Goal: Transaction & Acquisition: Purchase product/service

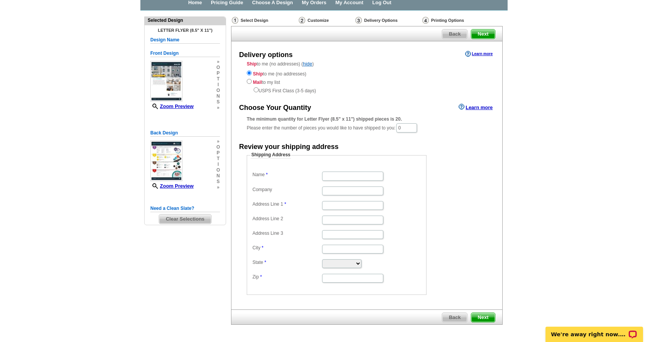
scroll to position [29, 0]
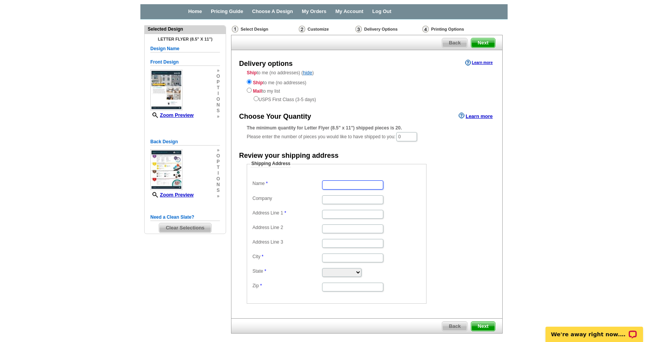
click at [333, 183] on input "Name" at bounding box center [352, 184] width 61 height 9
type input "e"
type input "[PERSON_NAME]"
click at [330, 215] on input "Address Line 1" at bounding box center [352, 214] width 61 height 9
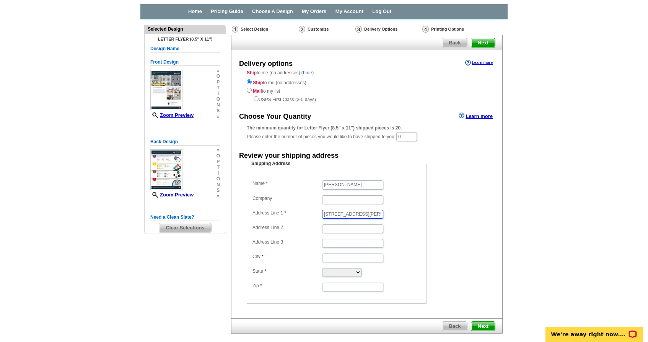
type input "[STREET_ADDRESS][PERSON_NAME]"
click at [353, 229] on input "Address Line 2" at bounding box center [352, 228] width 61 height 9
type input "apt 2"
click at [359, 258] on input "City" at bounding box center [352, 257] width 61 height 9
type input "Garfield"
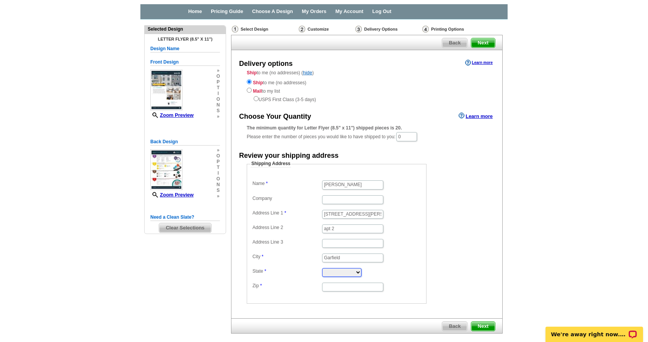
click at [362, 273] on select "[US_STATE] [US_STATE] [US_STATE] [US_STATE] [US_STATE] [US_STATE] [US_STATE] [U…" at bounding box center [341, 272] width 39 height 9
select select "NJ"
click at [322, 268] on select "[US_STATE] [US_STATE] [US_STATE] [US_STATE] [US_STATE] [US_STATE] [US_STATE] [U…" at bounding box center [341, 272] width 39 height 9
click at [346, 284] on input "Zip" at bounding box center [352, 286] width 61 height 9
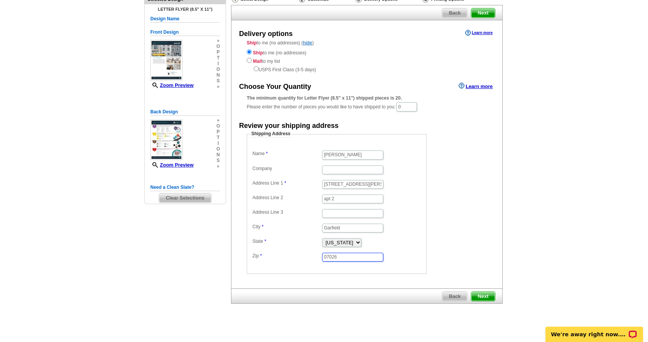
scroll to position [61, 0]
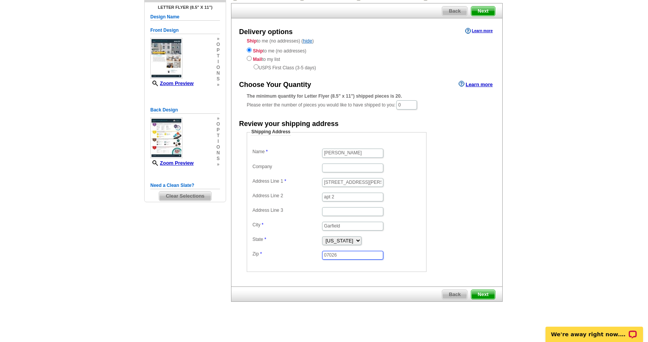
type input "07026"
click at [481, 292] on span "Next" at bounding box center [483, 294] width 24 height 9
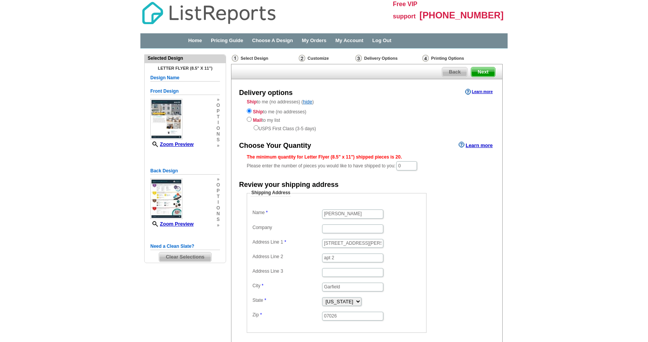
click at [413, 106] on div "Ship to me (no addresses) ( hide ) Ship to me (no addresses) Mail to my list US…" at bounding box center [367, 115] width 271 height 34
click at [409, 166] on input "0" at bounding box center [406, 165] width 21 height 9
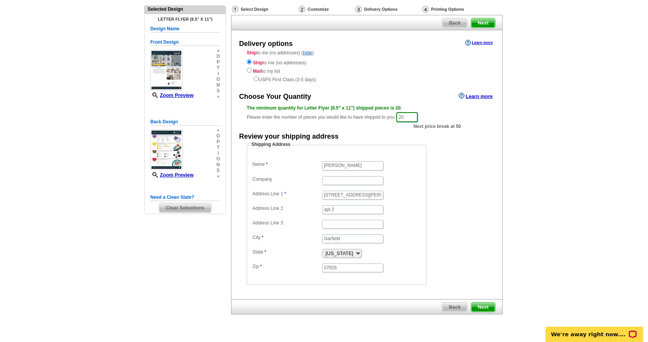
scroll to position [67, 0]
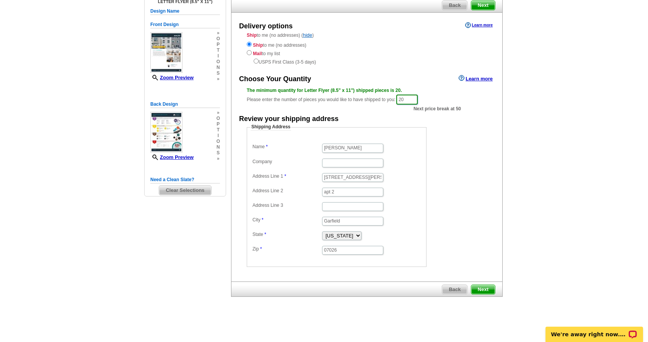
type input "20"
click at [476, 289] on span "Next" at bounding box center [483, 289] width 24 height 9
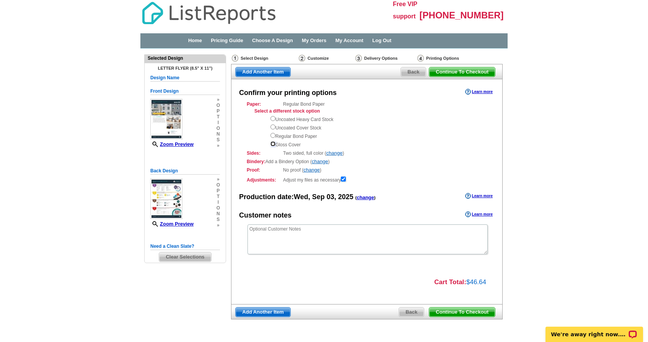
click at [274, 144] on input "radio" at bounding box center [273, 143] width 5 height 5
radio input "true"
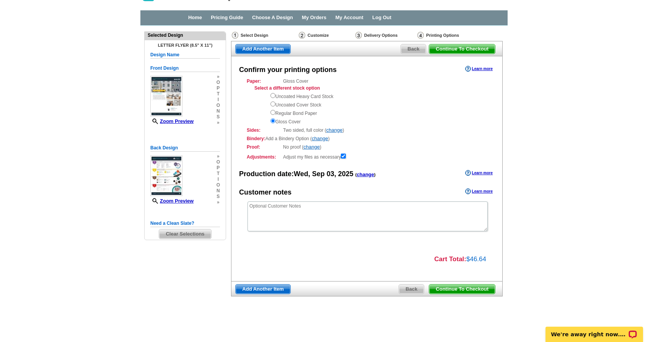
click at [466, 292] on span "Continue To Checkout" at bounding box center [462, 288] width 66 height 9
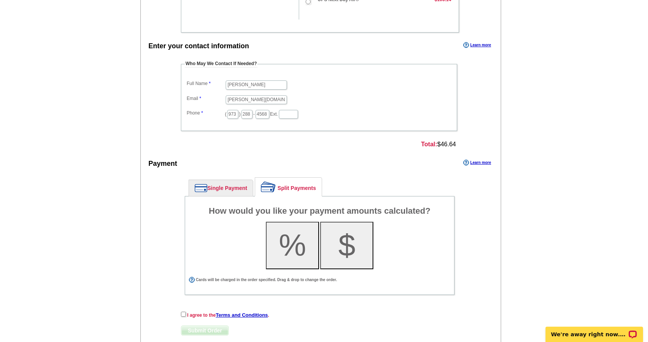
scroll to position [275, 0]
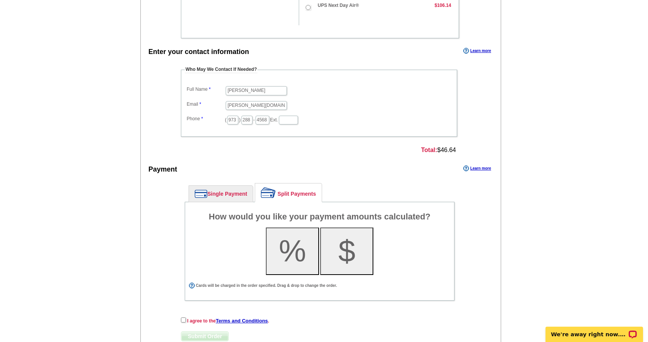
click at [228, 192] on link "Single Payment" at bounding box center [221, 194] width 64 height 16
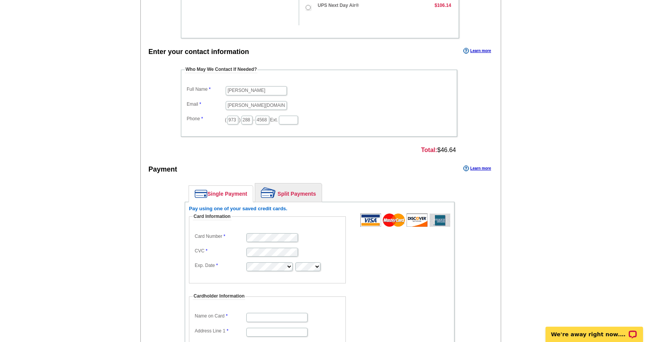
click at [294, 194] on link "Split Payments" at bounding box center [288, 192] width 67 height 18
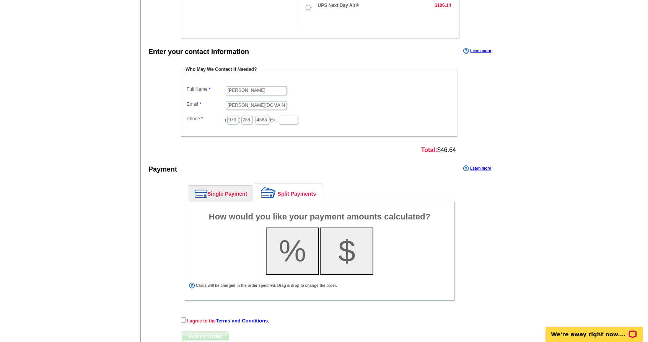
click at [231, 194] on link "Single Payment" at bounding box center [221, 194] width 64 height 16
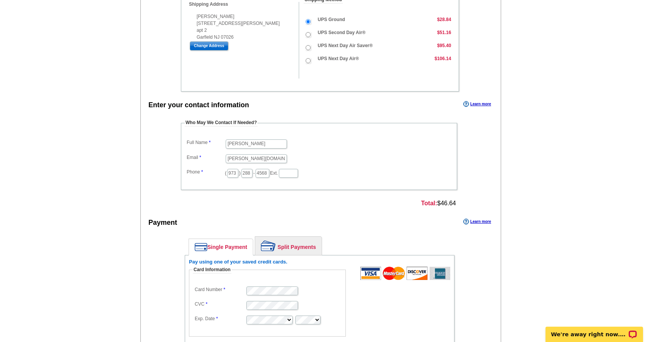
scroll to position [220, 0]
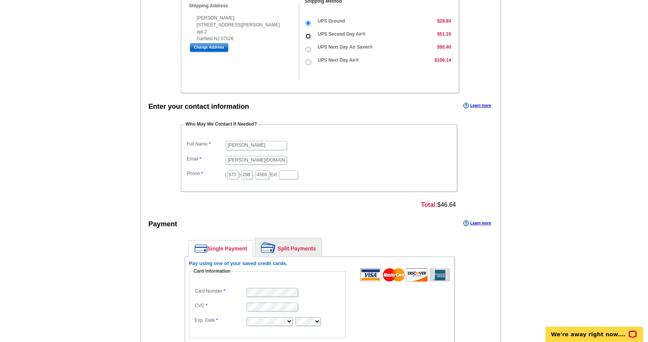
click at [307, 36] on input "UPS Second Day Air®" at bounding box center [308, 36] width 5 height 5
radio input "true"
click at [307, 23] on input "UPS Ground" at bounding box center [308, 23] width 5 height 5
radio input "true"
